Goal: Task Accomplishment & Management: Manage account settings

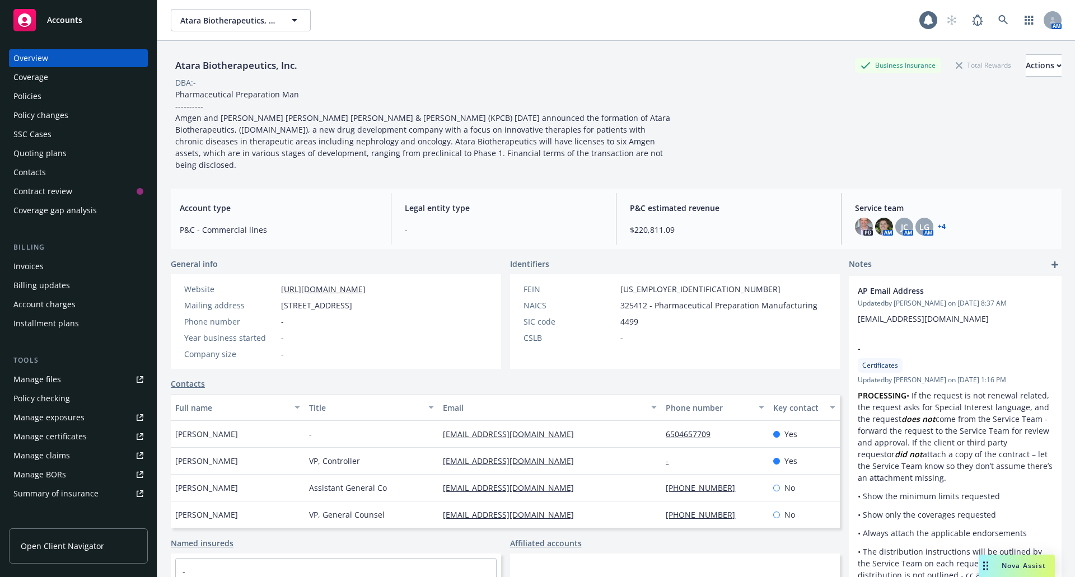
click at [937, 223] on link "+ 4" at bounding box center [941, 226] width 8 height 7
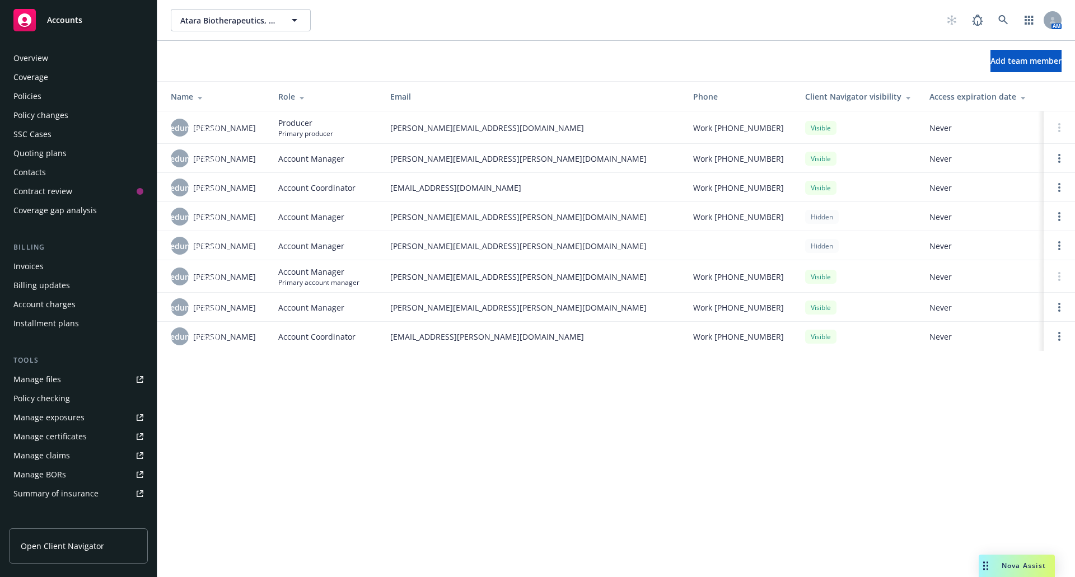
scroll to position [171, 0]
